Goal: Navigation & Orientation: Find specific page/section

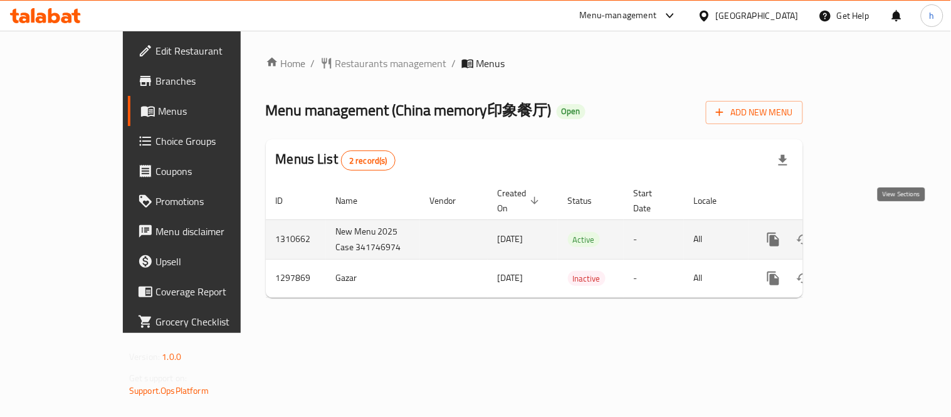
click at [871, 232] on icon "enhanced table" at bounding box center [863, 239] width 15 height 15
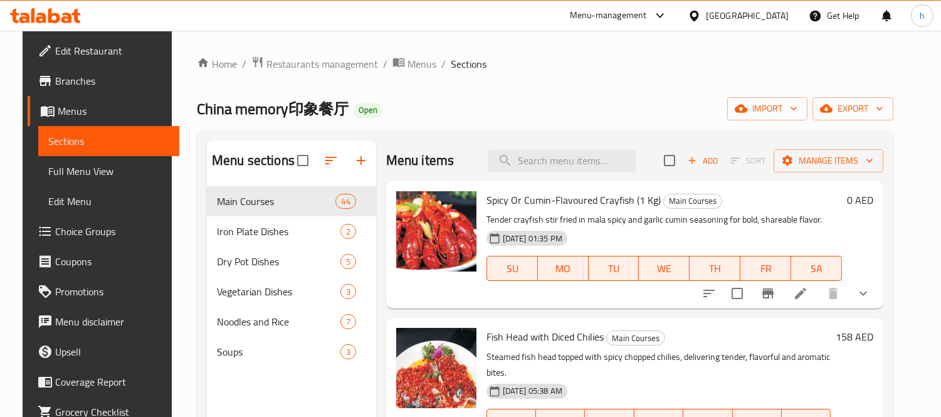
click at [61, 235] on span "Choice Groups" at bounding box center [112, 231] width 115 height 15
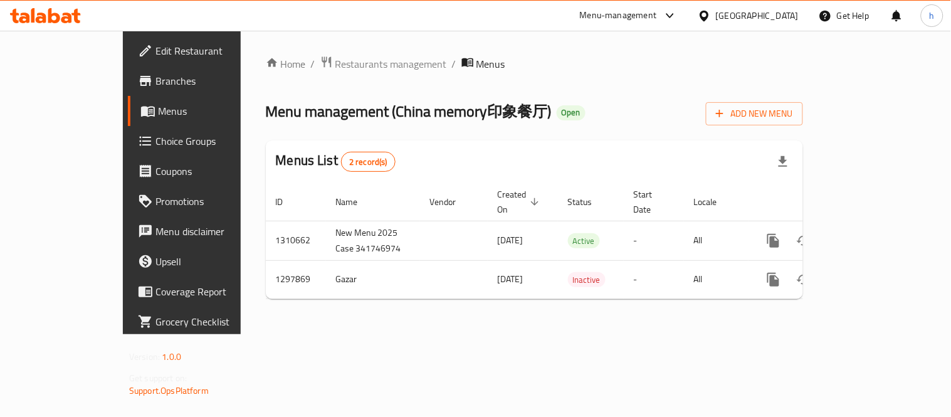
click at [40, 13] on icon at bounding box center [41, 18] width 11 height 11
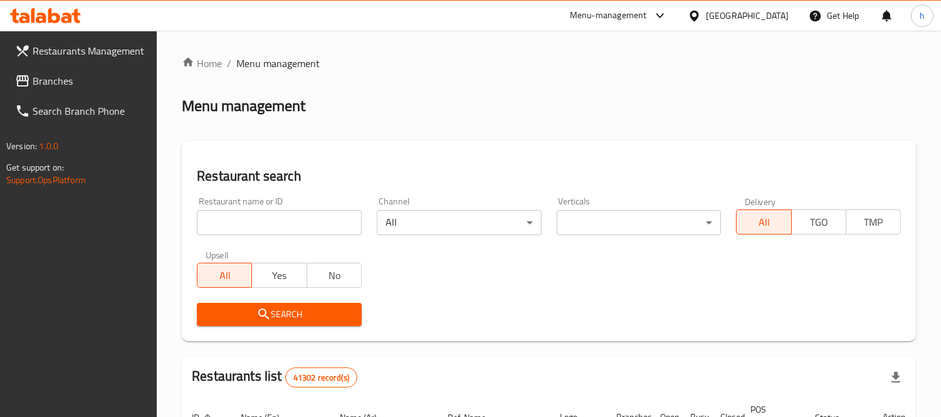
click at [73, 79] on div at bounding box center [470, 208] width 941 height 417
click at [68, 79] on span "Branches" at bounding box center [90, 80] width 115 height 15
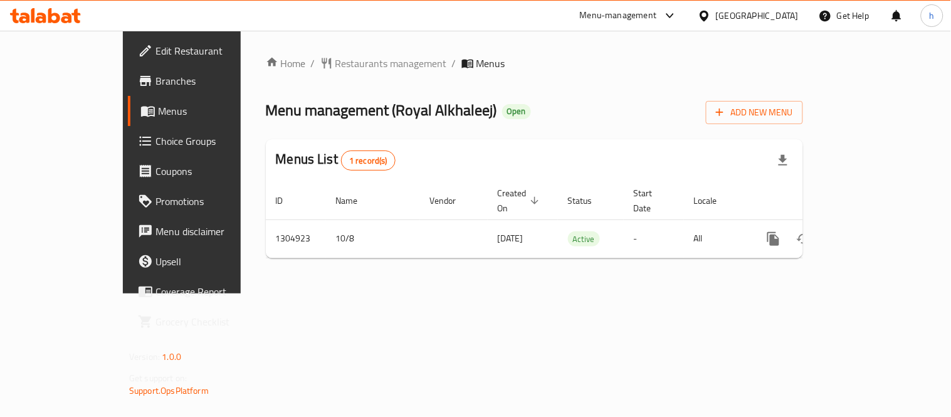
click at [53, 16] on icon at bounding box center [45, 15] width 71 height 15
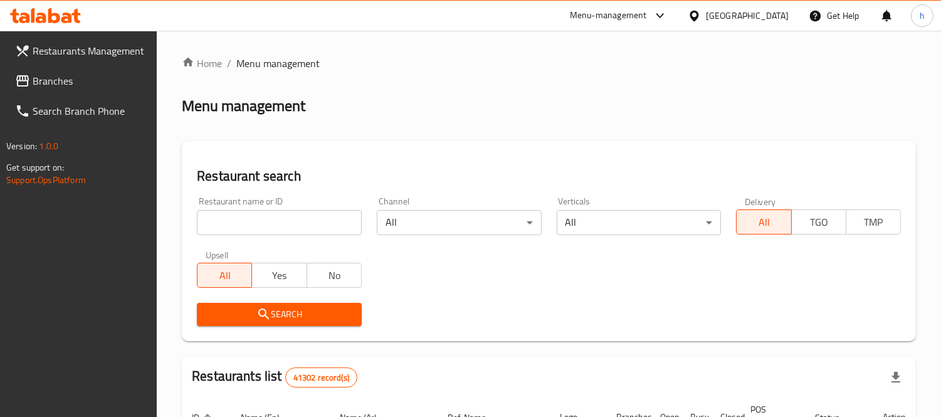
click at [54, 73] on span "Branches" at bounding box center [90, 80] width 115 height 15
